Goal: Task Accomplishment & Management: Use online tool/utility

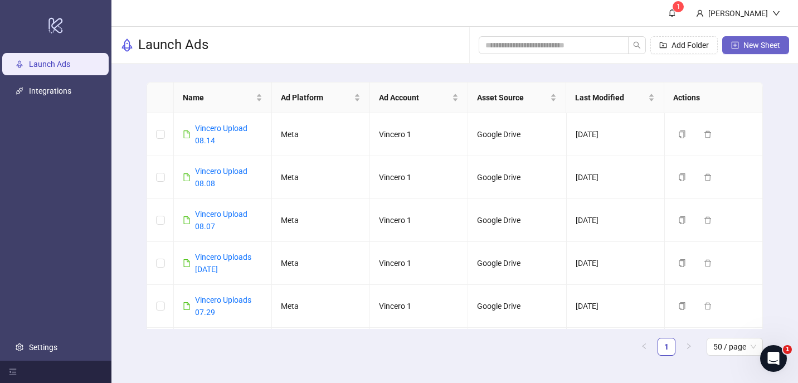
click at [754, 49] on span "New Sheet" at bounding box center [761, 45] width 37 height 9
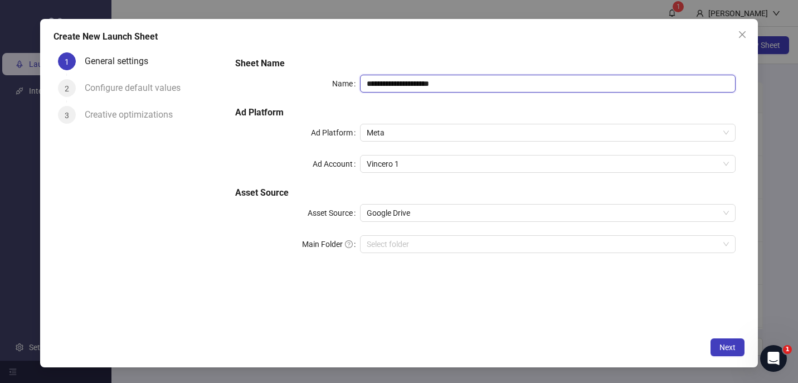
drag, startPoint x: 396, startPoint y: 84, endPoint x: 508, endPoint y: 84, distance: 112.6
click at [508, 84] on input "**********" at bounding box center [548, 84] width 376 height 18
type input "**********"
click at [510, 249] on input "Main Folder" at bounding box center [543, 244] width 352 height 17
click at [733, 344] on span "Next" at bounding box center [727, 347] width 16 height 9
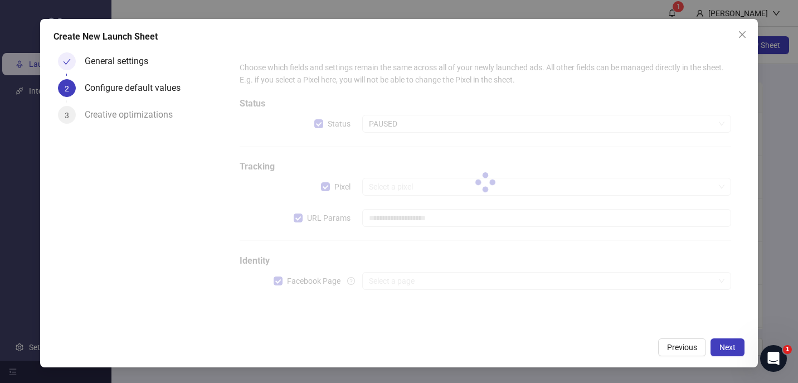
type input "**********"
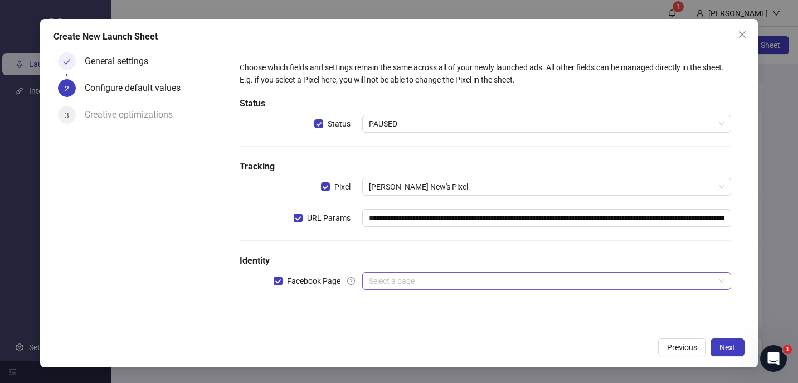
click at [467, 274] on input "search" at bounding box center [541, 280] width 345 height 17
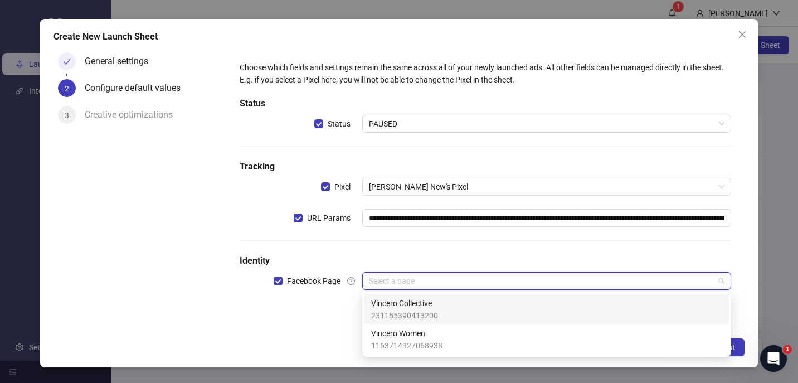
click at [441, 299] on div "Vincero Collective 231155390413200" at bounding box center [546, 309] width 351 height 25
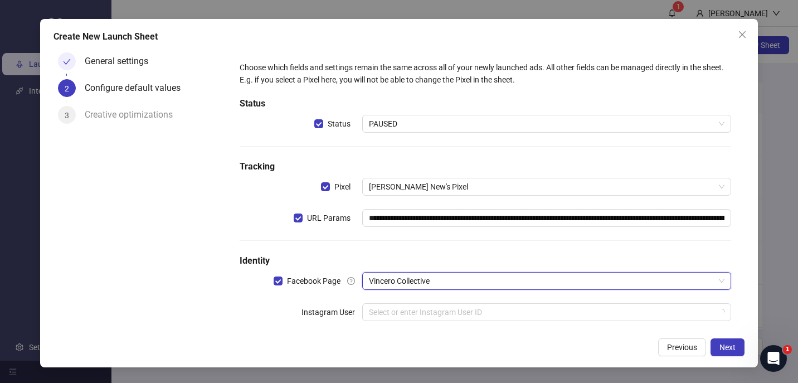
click at [464, 263] on h5 "Identity" at bounding box center [486, 260] width 492 height 13
click at [423, 317] on input "search" at bounding box center [541, 312] width 345 height 17
click at [329, 328] on div "**********" at bounding box center [485, 197] width 501 height 281
click at [391, 310] on input "search" at bounding box center [541, 312] width 345 height 17
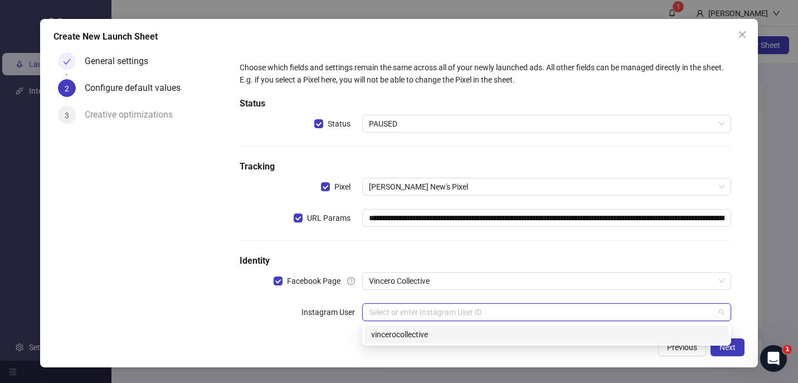
click at [367, 335] on div "vincerocollective" at bounding box center [546, 334] width 364 height 18
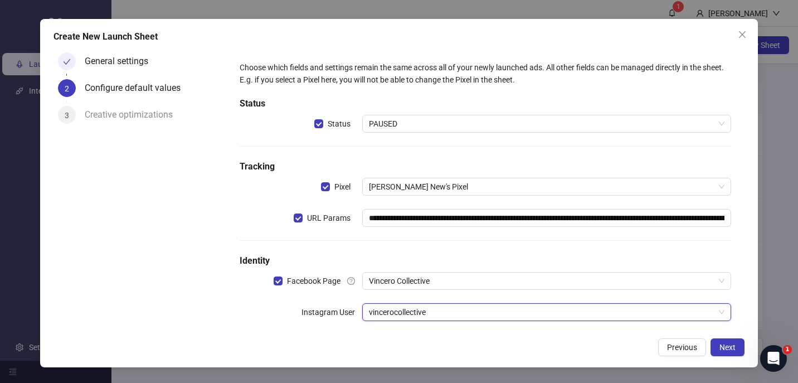
click at [321, 352] on div "Previous Next" at bounding box center [398, 347] width 691 height 18
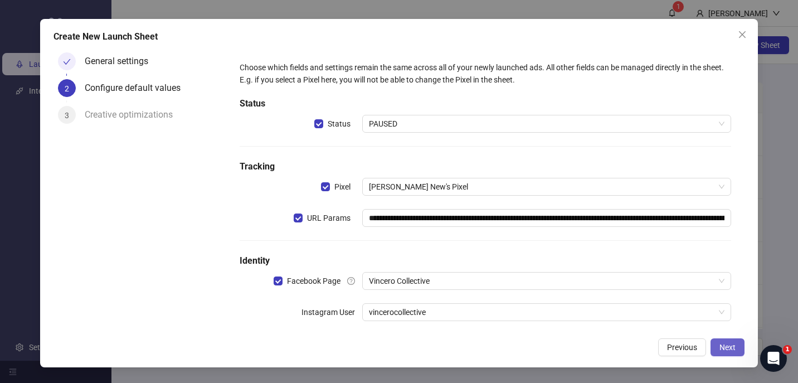
click at [725, 348] on span "Next" at bounding box center [727, 347] width 16 height 9
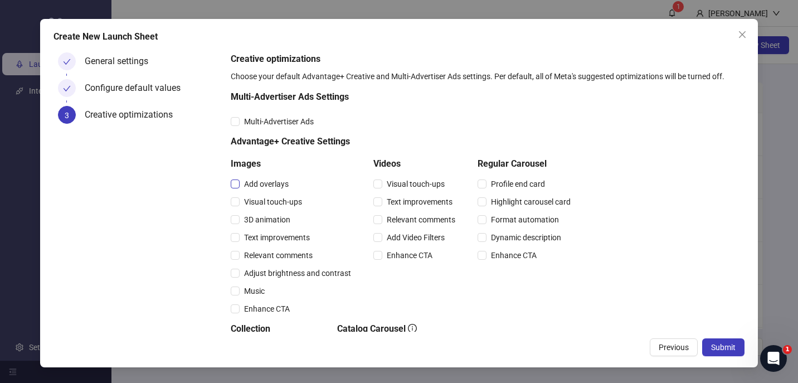
click at [280, 184] on span "Add overlays" at bounding box center [266, 184] width 53 height 12
click at [280, 201] on span "Visual touch-ups" at bounding box center [273, 202] width 67 height 12
click at [280, 220] on span "3D animation" at bounding box center [267, 219] width 55 height 12
click at [280, 235] on span "Text improvements" at bounding box center [277, 237] width 75 height 12
click at [409, 189] on span "Visual touch-ups" at bounding box center [415, 184] width 67 height 12
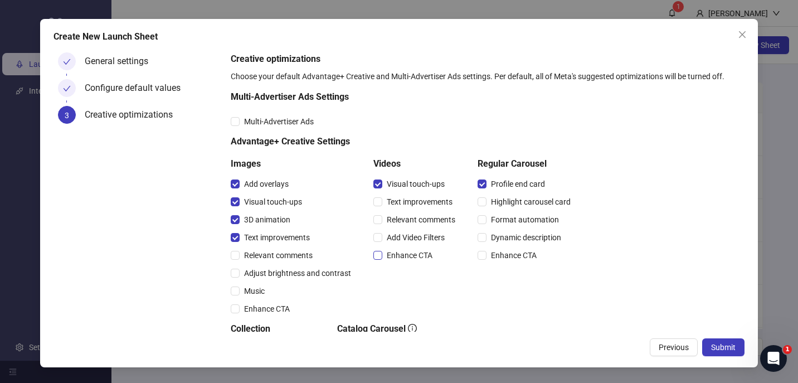
scroll to position [178, 0]
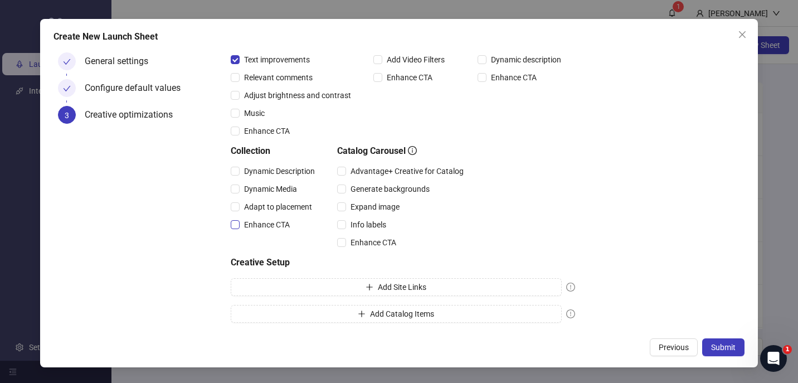
click at [272, 222] on span "Enhance CTA" at bounding box center [267, 224] width 55 height 12
click at [715, 341] on button "Submit" at bounding box center [723, 347] width 42 height 18
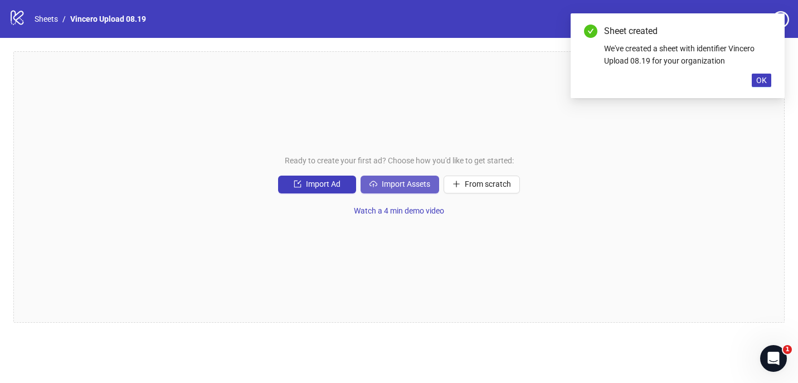
click at [412, 185] on span "Import Assets" at bounding box center [406, 183] width 48 height 9
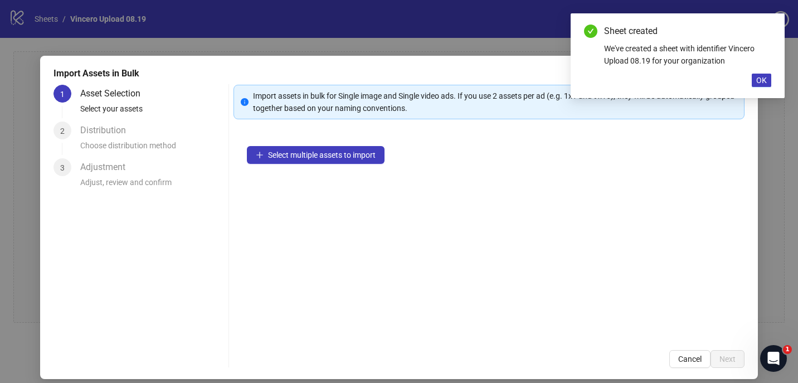
click at [338, 145] on div "Select multiple assets to import" at bounding box center [489, 235] width 512 height 204
click at [338, 149] on button "Select multiple assets to import" at bounding box center [316, 155] width 138 height 18
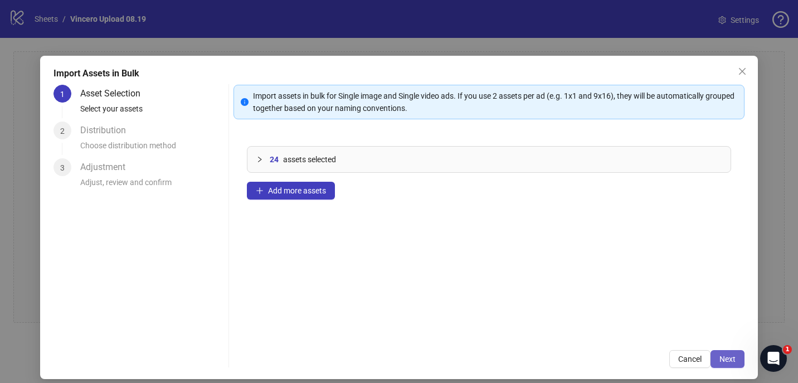
click at [729, 358] on span "Next" at bounding box center [727, 358] width 16 height 9
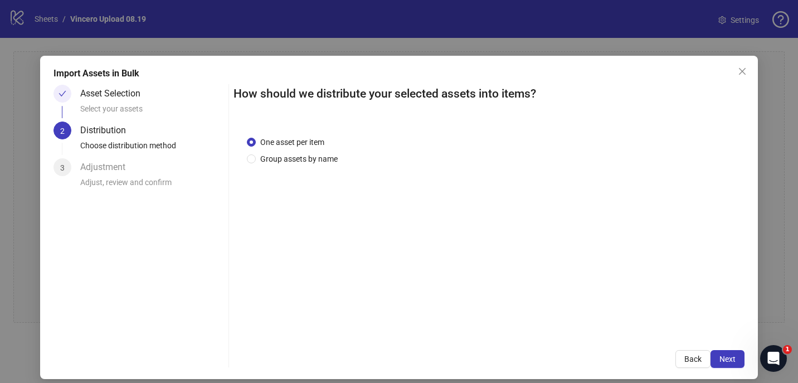
click at [290, 166] on div "One asset per item Group assets by name" at bounding box center [489, 230] width 512 height 215
click at [294, 160] on span "Group assets by name" at bounding box center [299, 159] width 86 height 12
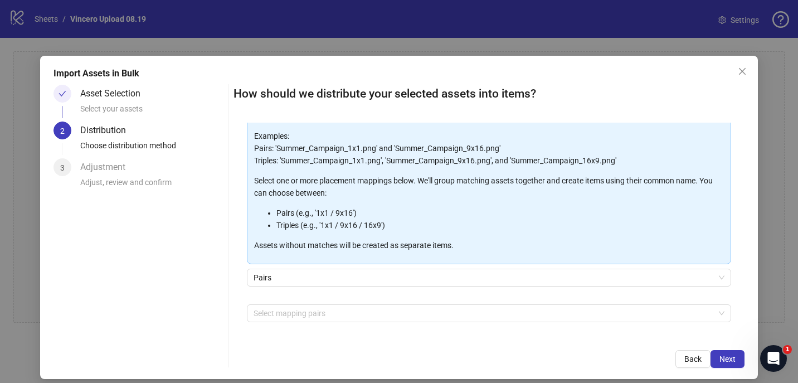
scroll to position [112, 0]
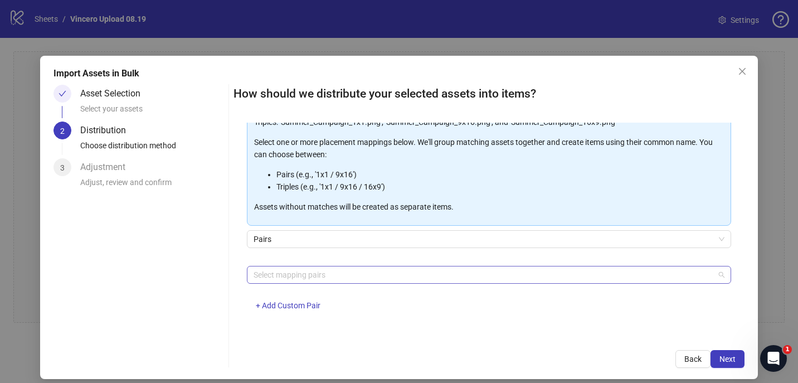
click at [322, 271] on div at bounding box center [483, 275] width 469 height 16
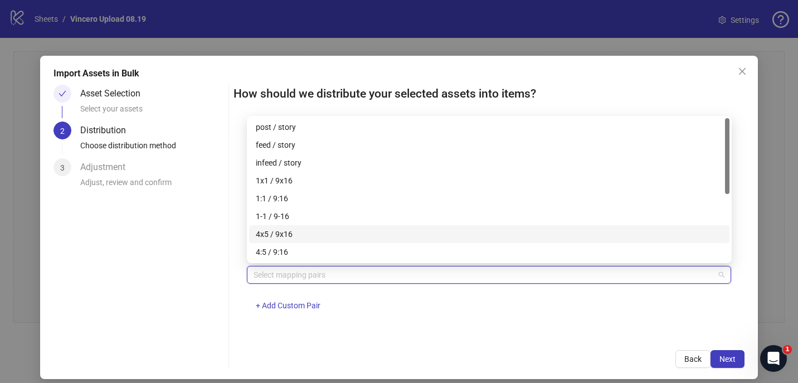
click at [318, 234] on div "4x5 / 9x16" at bounding box center [489, 234] width 467 height 12
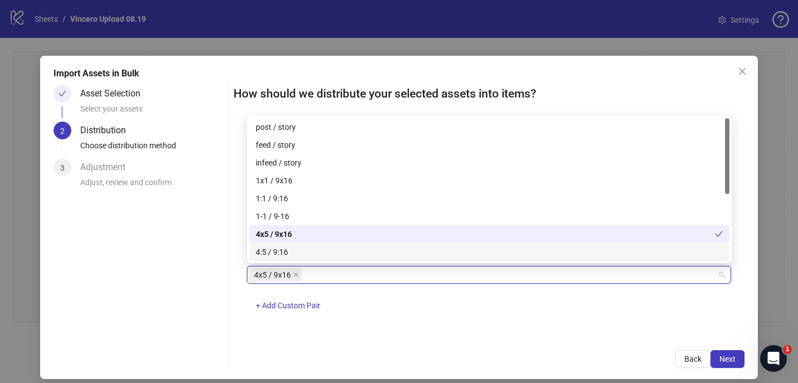
click at [430, 329] on div "One asset per item Group assets by name Assets must follow a consistent naming …" at bounding box center [489, 230] width 512 height 215
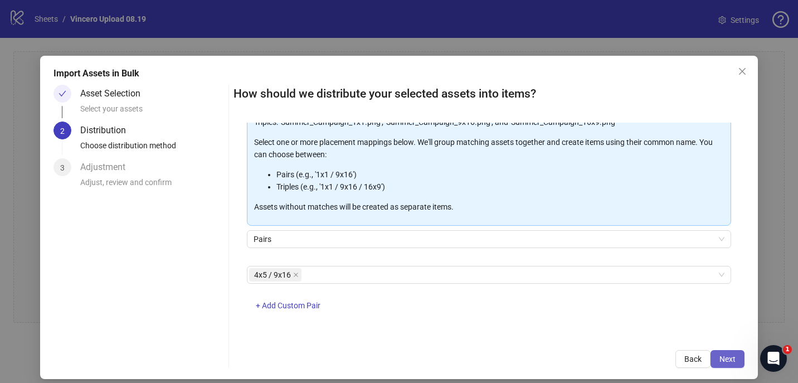
click at [733, 362] on span "Next" at bounding box center [727, 358] width 16 height 9
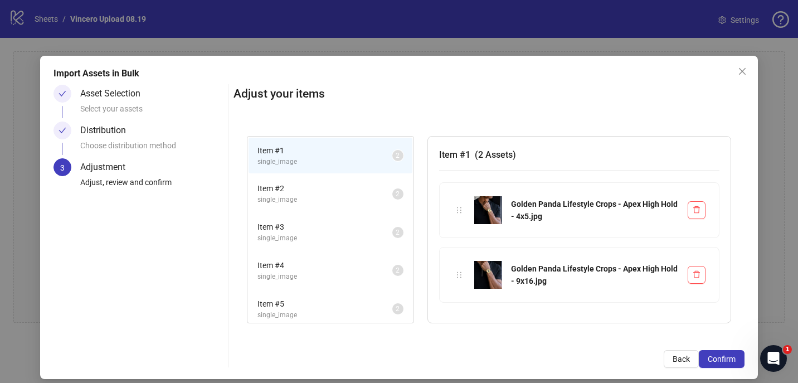
scroll to position [274, 0]
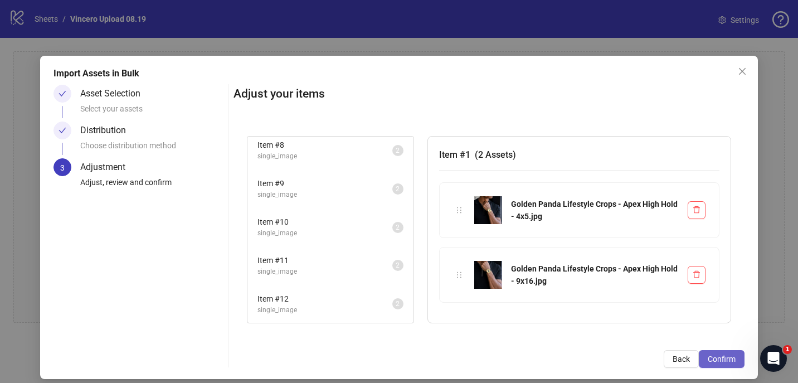
click at [736, 352] on button "Confirm" at bounding box center [722, 359] width 46 height 18
